Goal: Check status: Check status

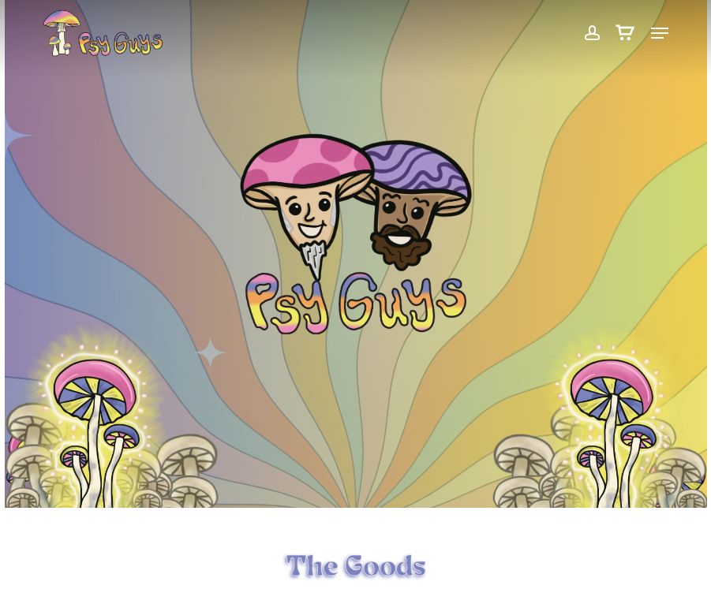
click at [591, 35] on span at bounding box center [591, 33] width 17 height 27
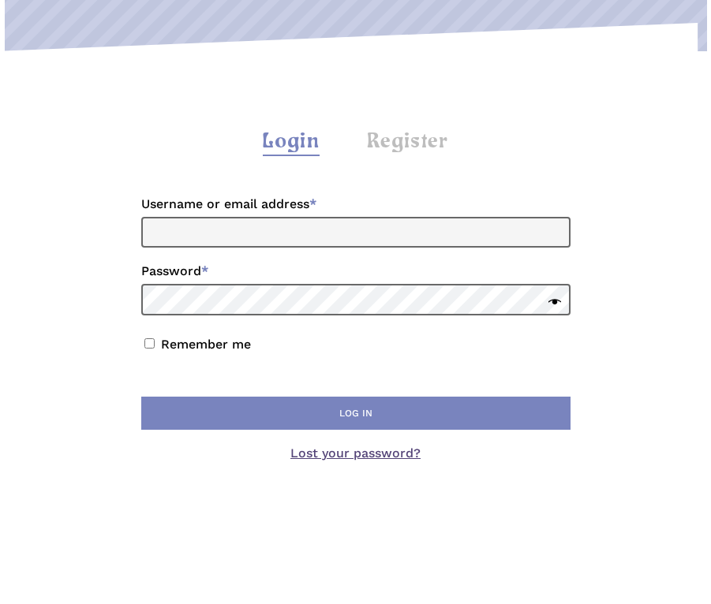
scroll to position [237, 0]
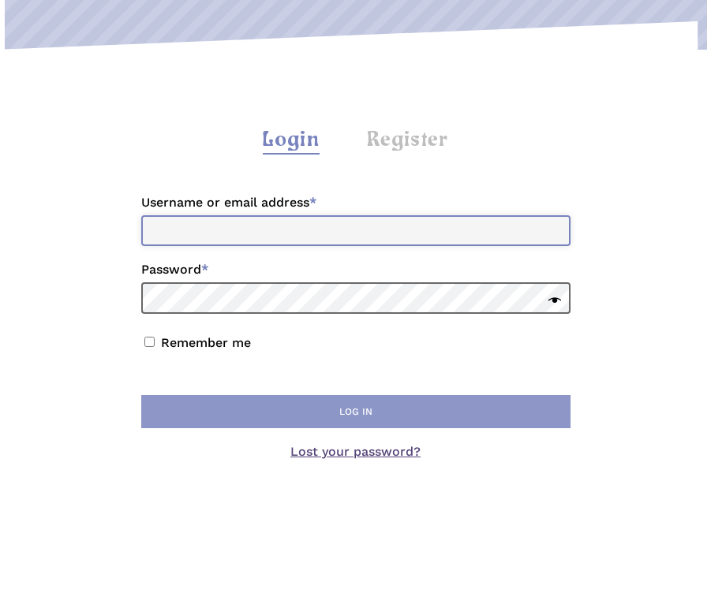
type input "**********"
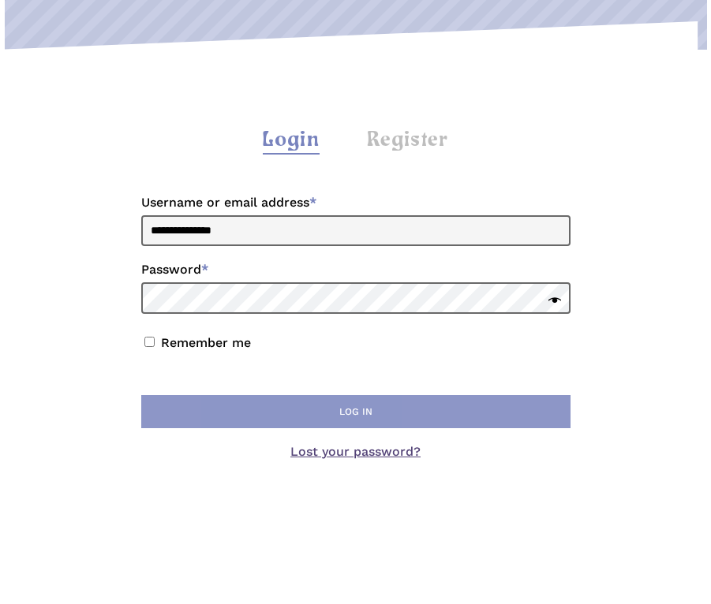
click at [289, 412] on button "Log in" at bounding box center [355, 411] width 429 height 33
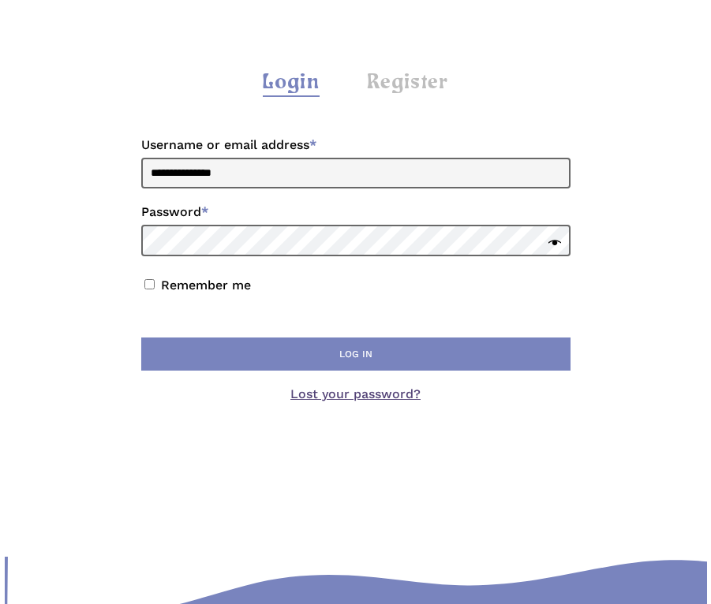
scroll to position [315, 0]
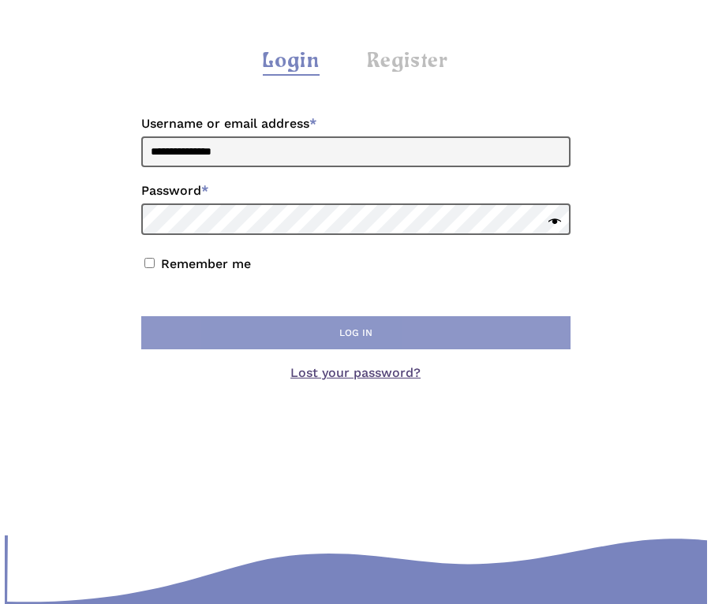
click at [544, 349] on button "Log in" at bounding box center [355, 332] width 429 height 33
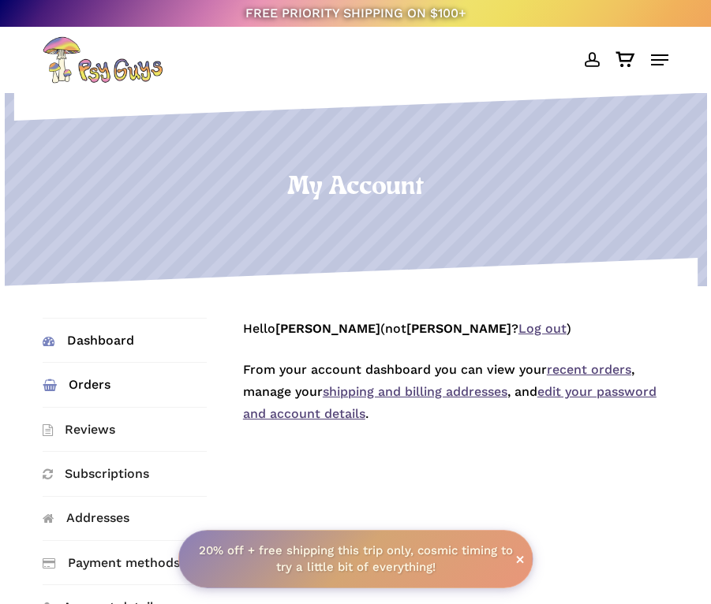
click at [67, 384] on link "Orders" at bounding box center [125, 384] width 164 height 43
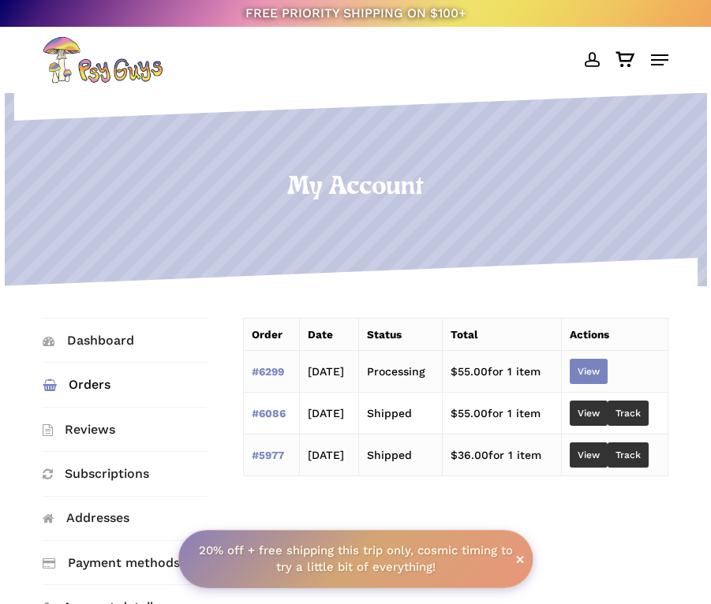
click at [597, 370] on link "View" at bounding box center [588, 371] width 38 height 25
